Goal: Task Accomplishment & Management: Manage account settings

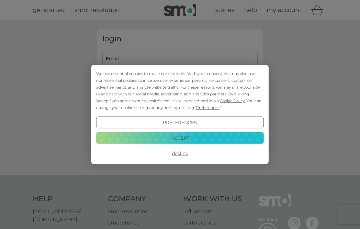
click at [189, 137] on button "Accept" at bounding box center [180, 138] width 168 height 12
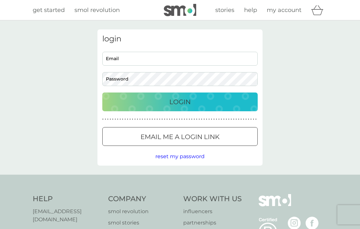
click at [191, 59] on input "Email" at bounding box center [179, 59] width 155 height 14
type input "[EMAIL_ADDRESS][DOMAIN_NAME]"
click at [180, 102] on button "Login" at bounding box center [179, 102] width 155 height 19
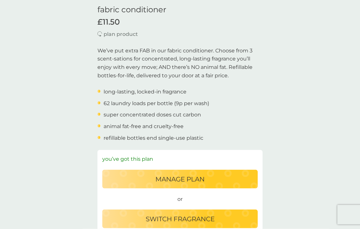
scroll to position [170, 0]
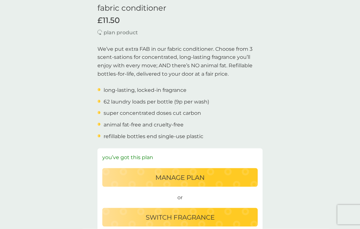
click at [174, 209] on button "switch fragrance" at bounding box center [179, 217] width 155 height 19
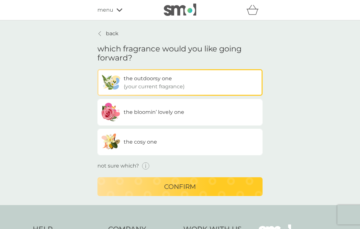
click at [211, 140] on label "the cosy one" at bounding box center [179, 142] width 165 height 27
click at [97, 69] on input "the cosy one" at bounding box center [97, 69] width 0 height 0
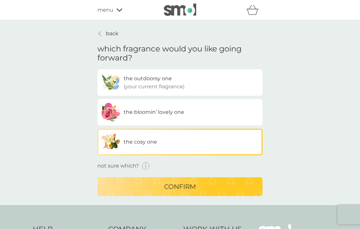
click at [178, 185] on p "confirm" at bounding box center [180, 187] width 32 height 10
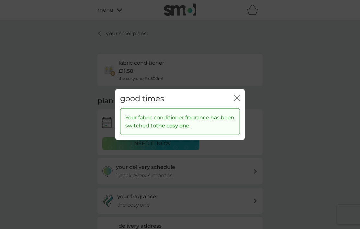
click at [238, 101] on icon "close" at bounding box center [237, 99] width 6 height 6
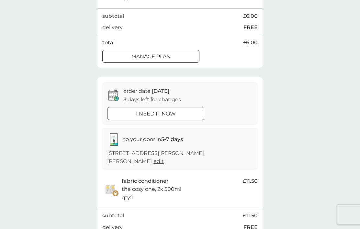
scroll to position [207, 0]
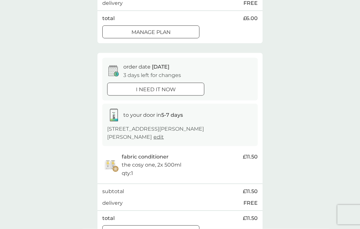
click at [152, 229] on div at bounding box center [150, 232] width 23 height 7
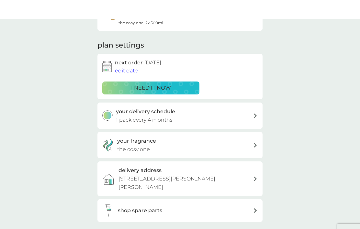
scroll to position [34, 0]
